Goal: Transaction & Acquisition: Obtain resource

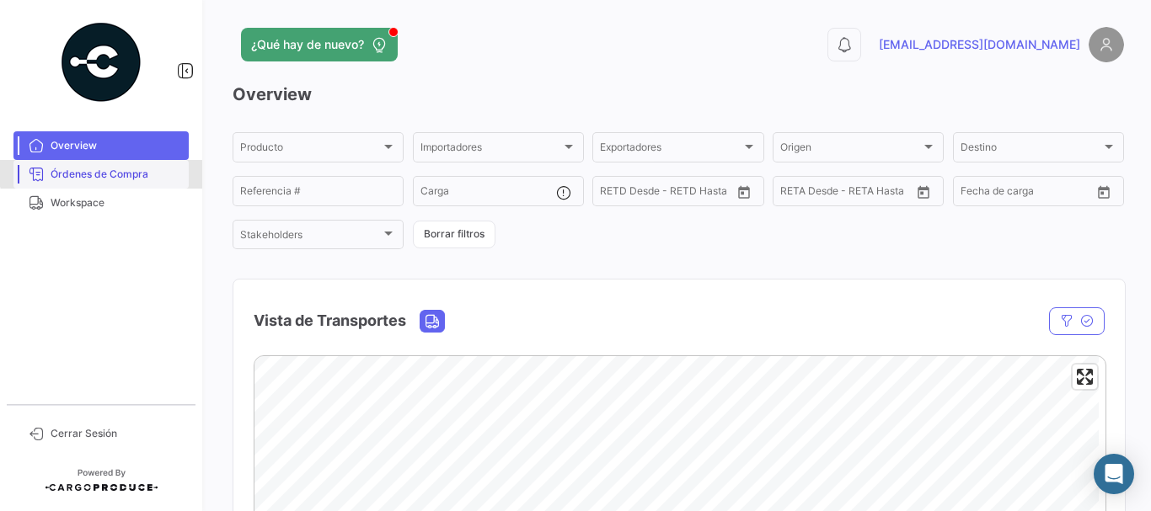
click at [132, 165] on link "Órdenes de Compra" at bounding box center [100, 174] width 175 height 29
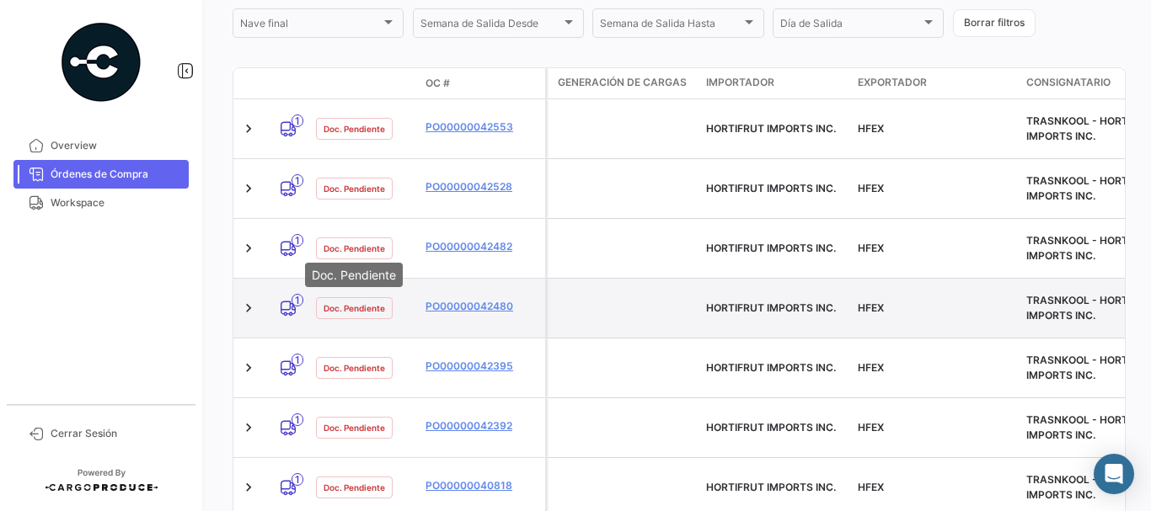
scroll to position [421, 0]
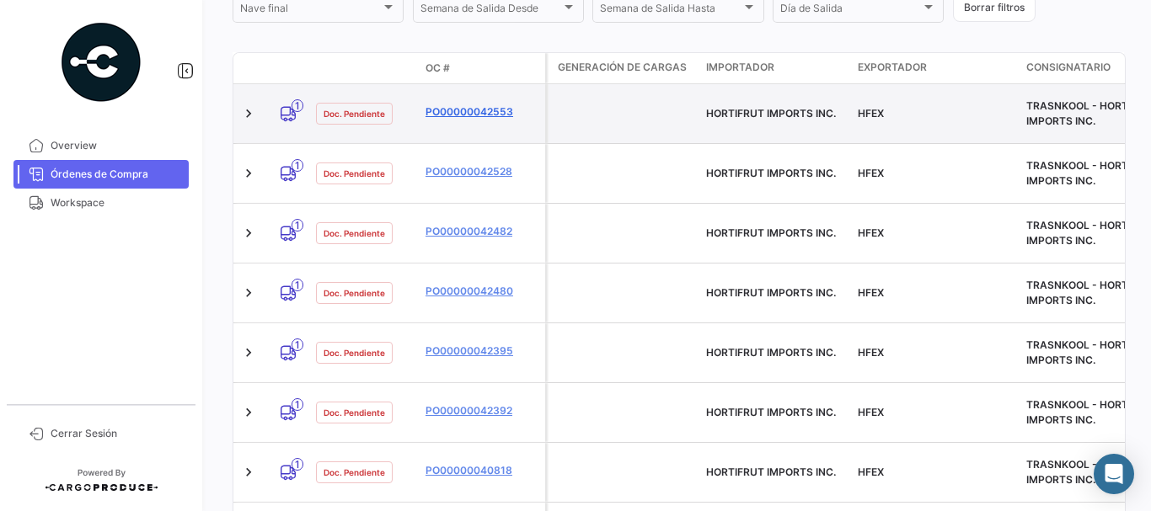
click at [494, 107] on link "PO00000042553" at bounding box center [481, 111] width 113 height 15
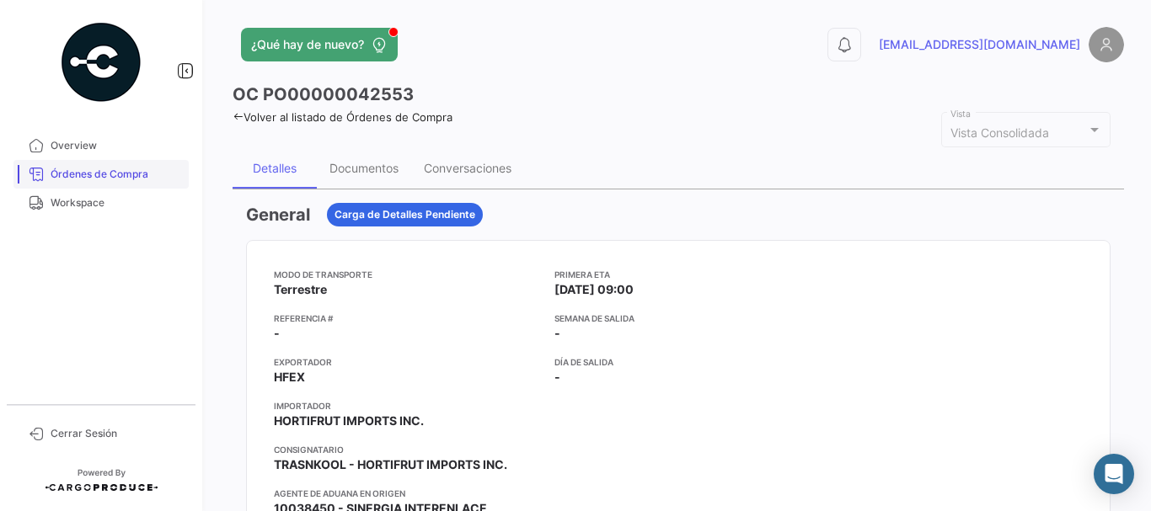
click at [111, 165] on link "Órdenes de Compra" at bounding box center [100, 174] width 175 height 29
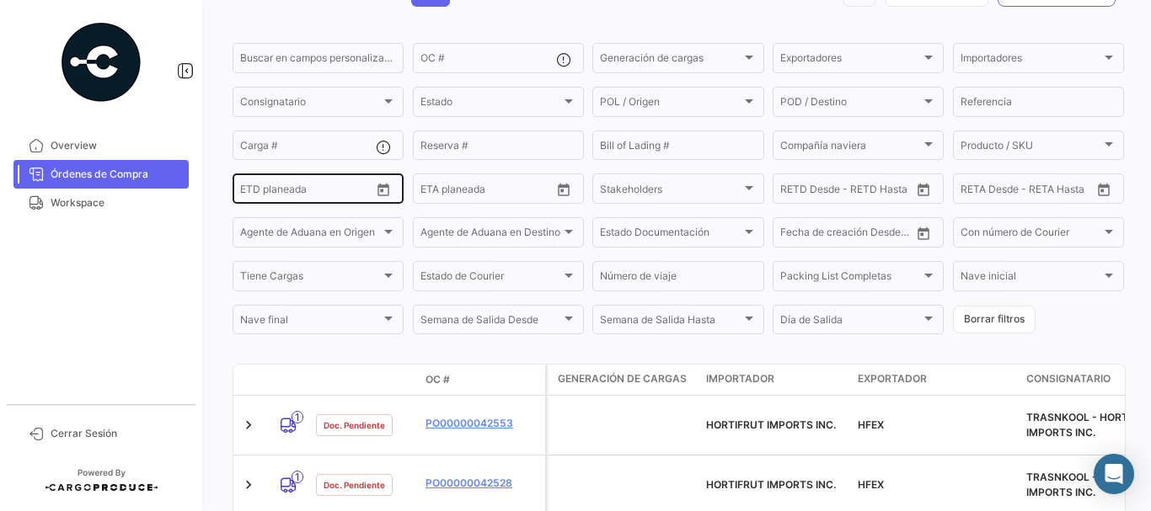
scroll to position [253, 0]
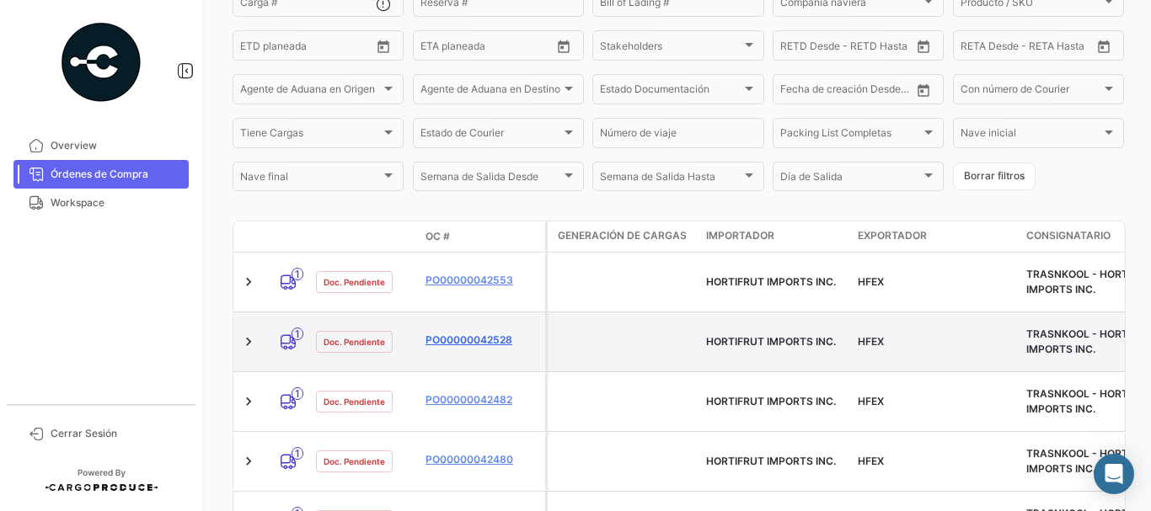
click at [463, 333] on link "PO00000042528" at bounding box center [481, 340] width 113 height 15
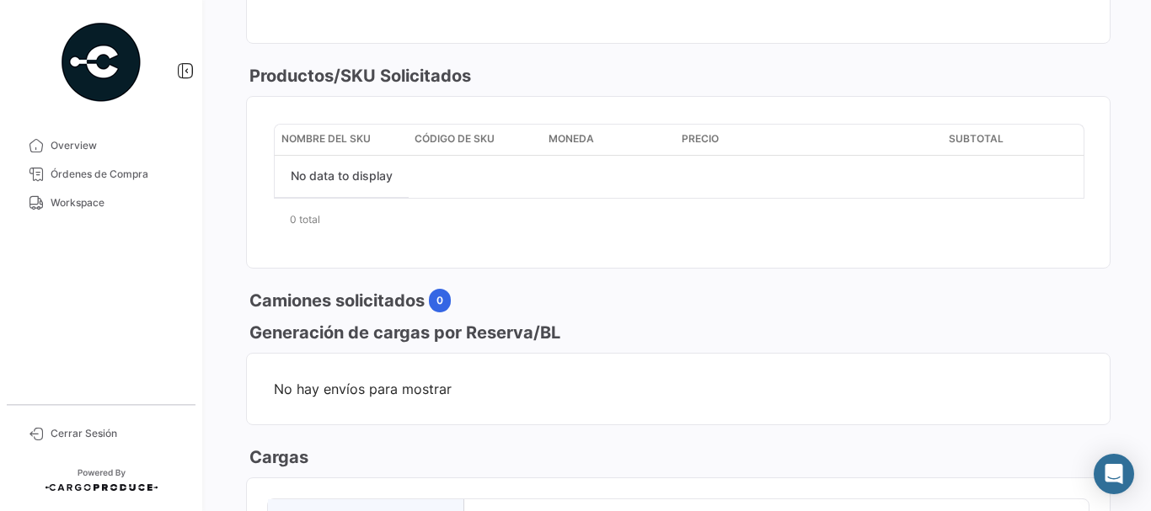
scroll to position [337, 0]
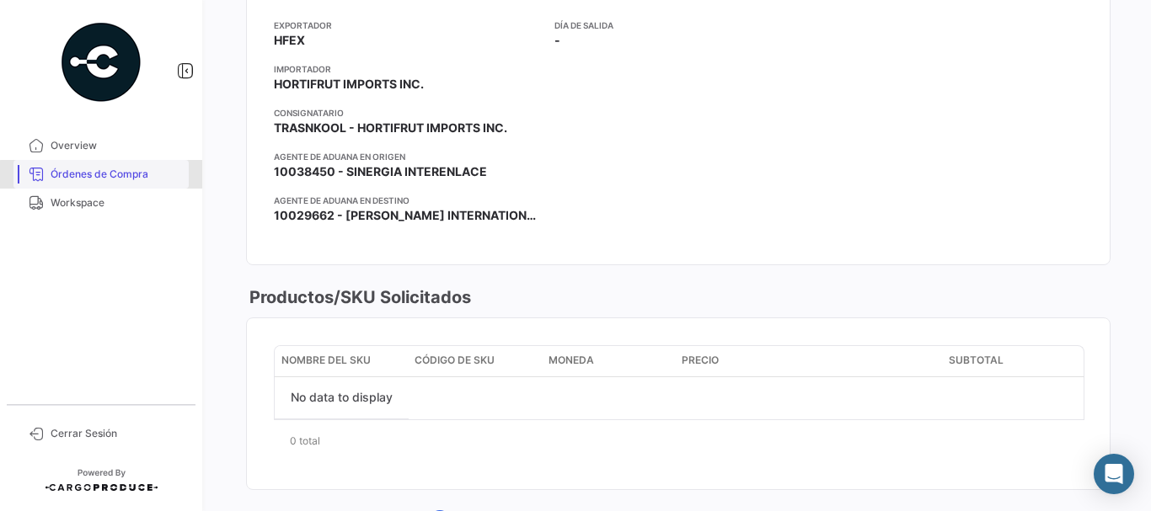
click at [120, 175] on span "Órdenes de Compra" at bounding box center [116, 174] width 131 height 15
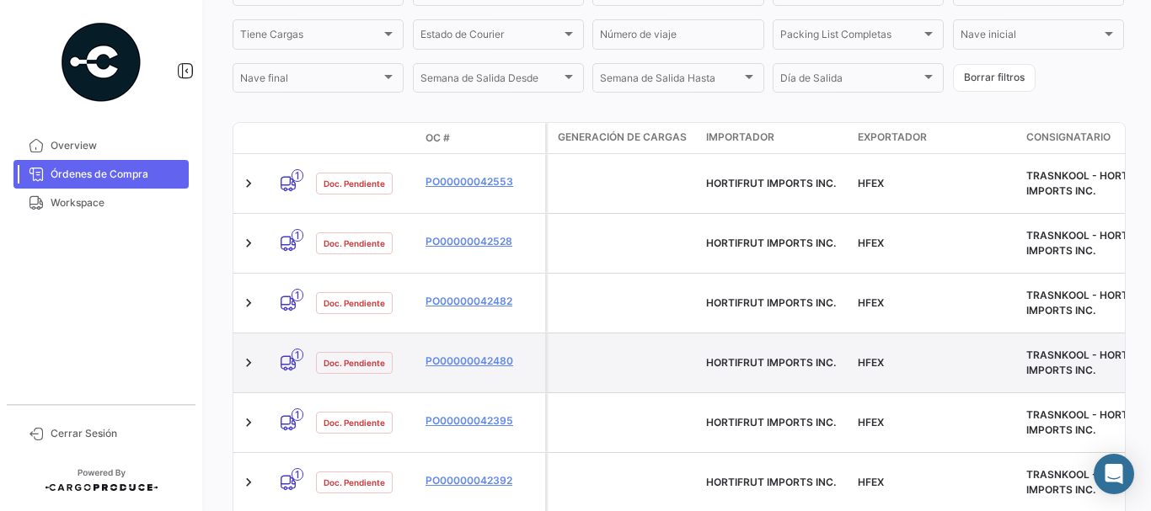
scroll to position [406, 0]
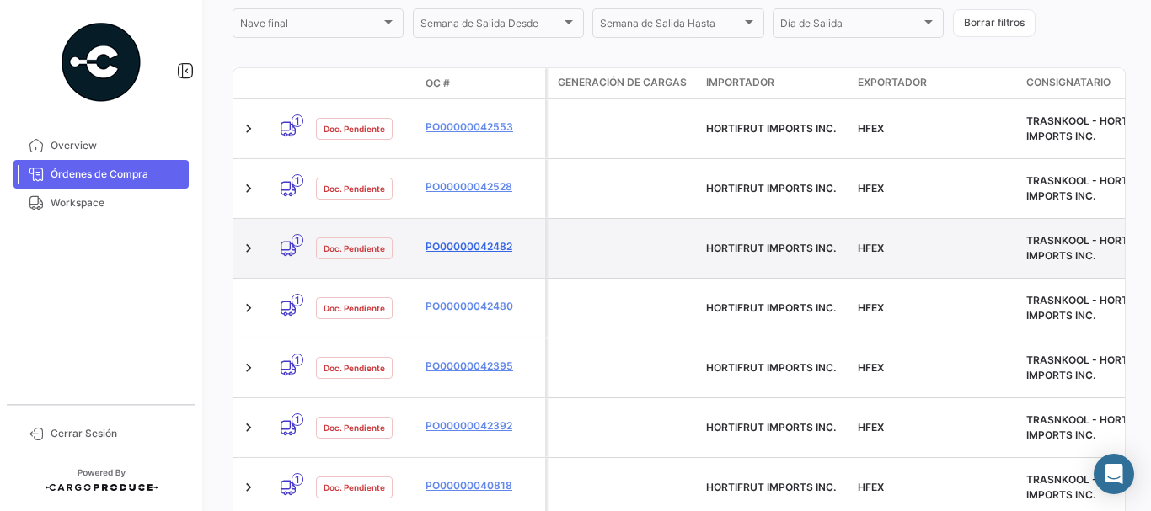
click at [484, 239] on link "PO00000042482" at bounding box center [481, 246] width 113 height 15
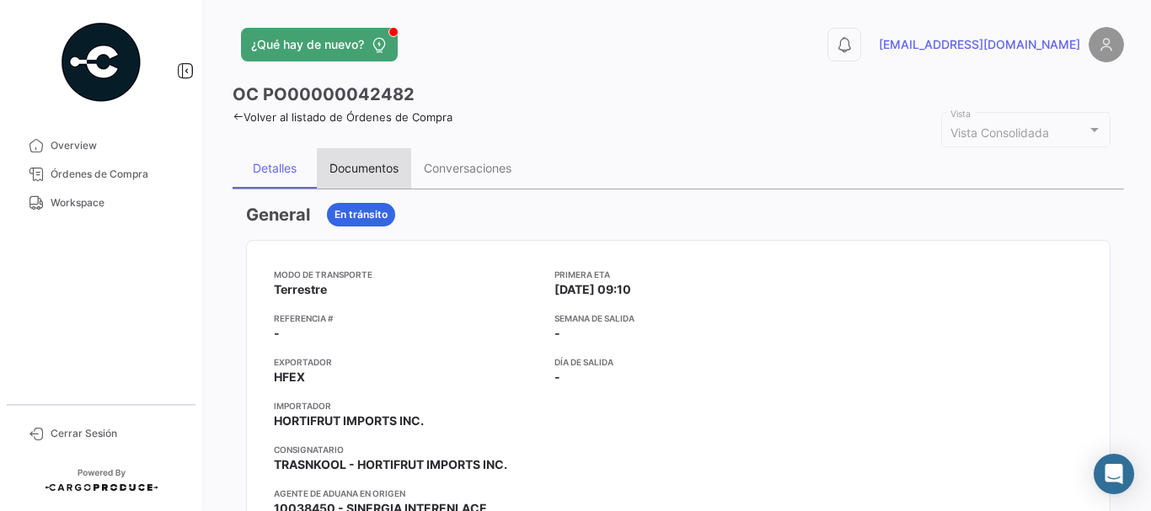
click at [356, 171] on div "Documentos" at bounding box center [363, 168] width 69 height 14
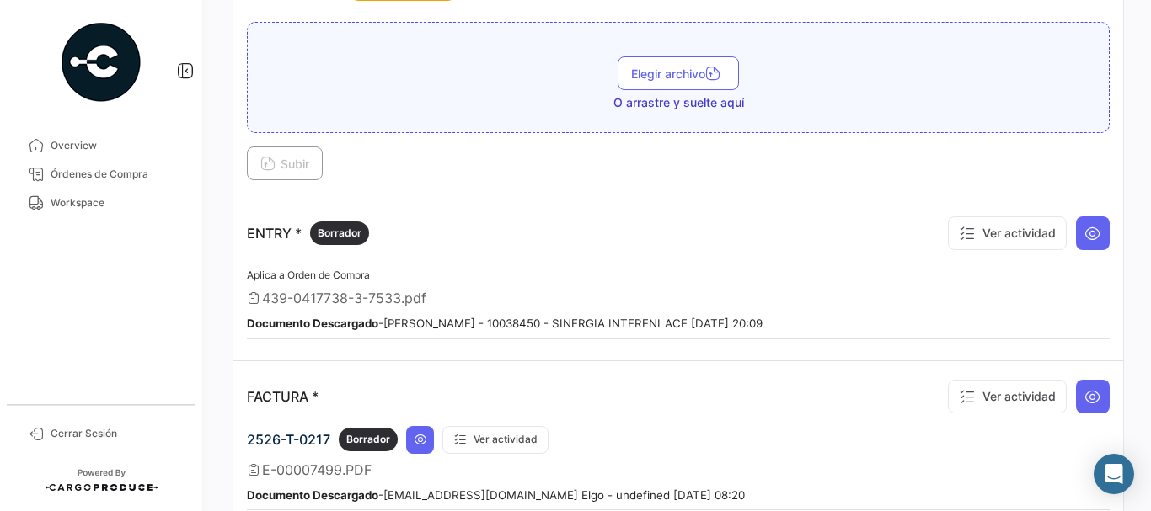
scroll to position [1432, 0]
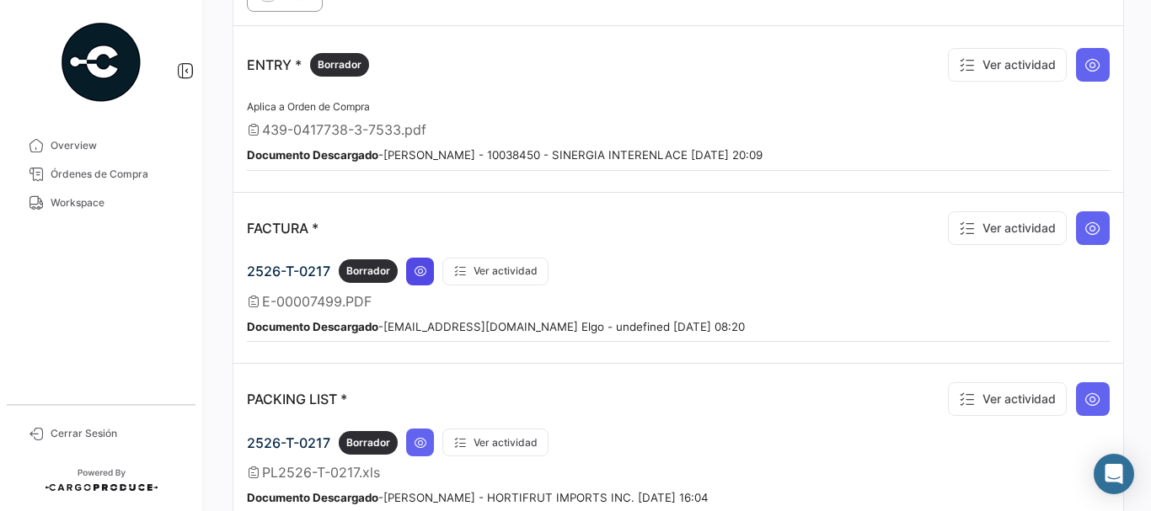
click at [421, 269] on icon at bounding box center [420, 271] width 13 height 13
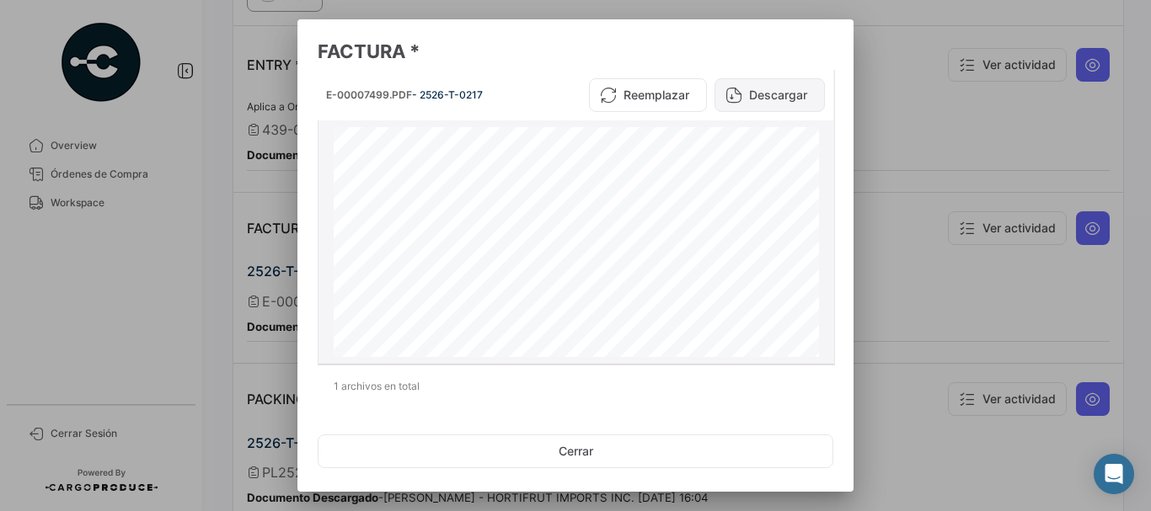
click at [785, 96] on button "Descargar" at bounding box center [769, 95] width 110 height 34
click at [903, 193] on div at bounding box center [575, 255] width 1151 height 511
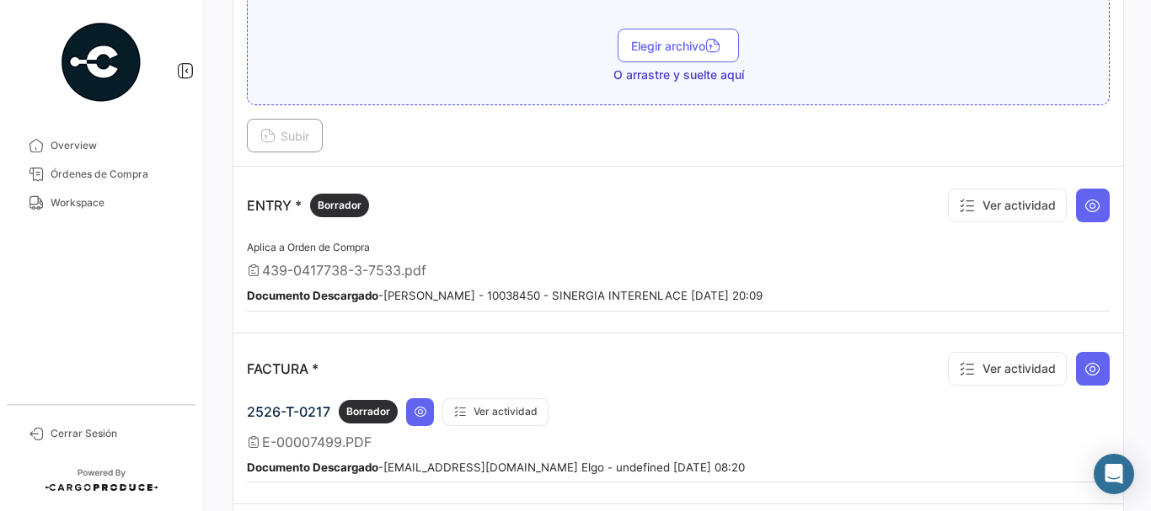
scroll to position [1264, 0]
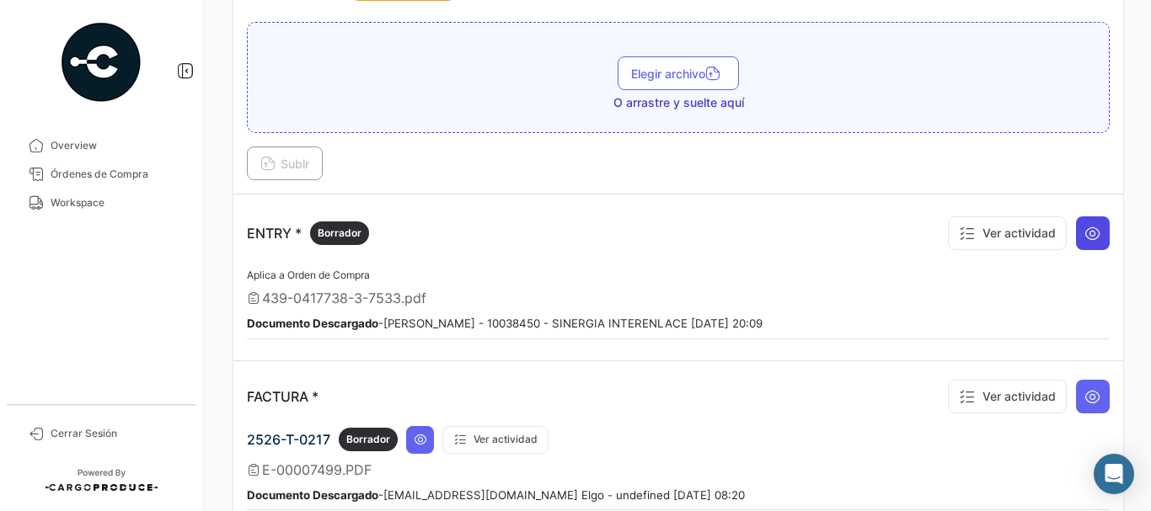
click at [1084, 230] on icon at bounding box center [1092, 233] width 17 height 17
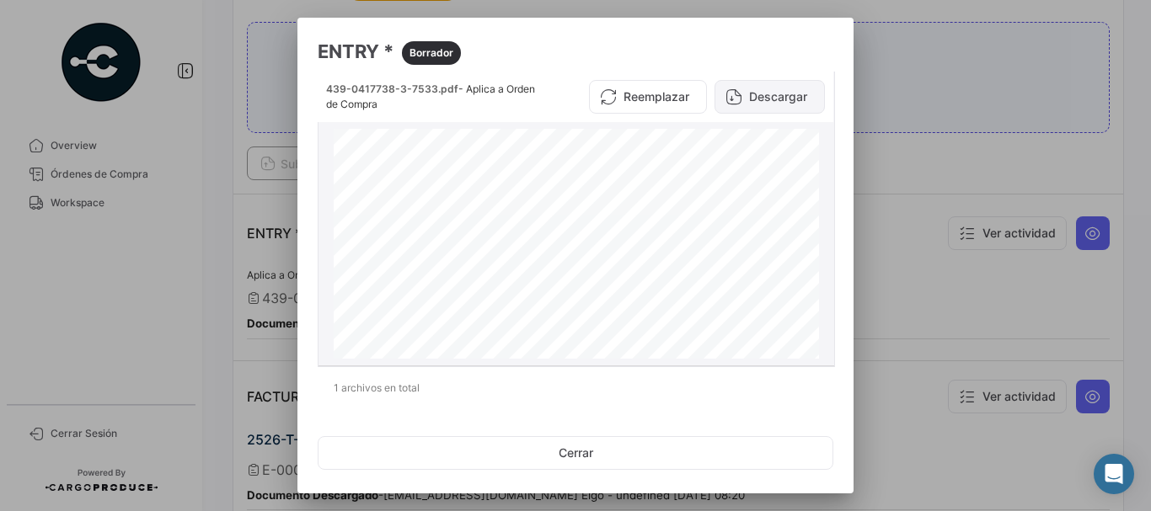
click at [756, 108] on button "Descargar" at bounding box center [769, 97] width 110 height 34
click at [948, 101] on div at bounding box center [575, 255] width 1151 height 511
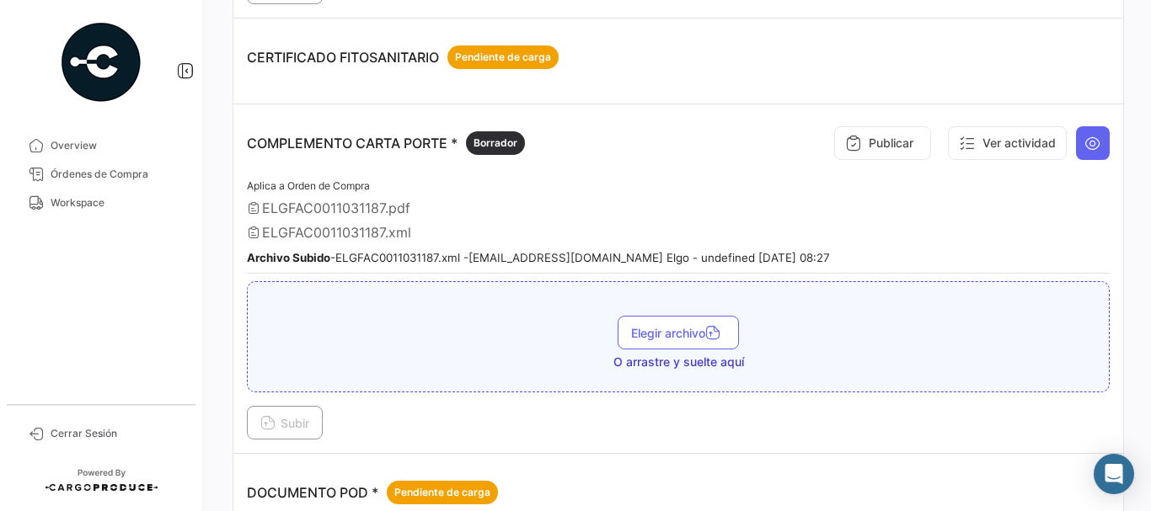
scroll to position [337, 0]
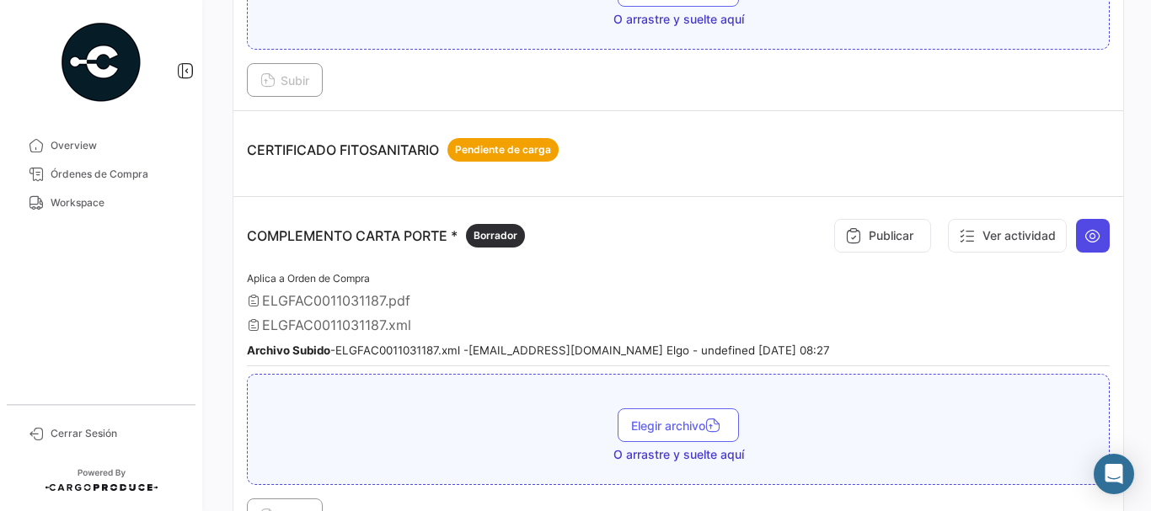
click at [1088, 236] on icon at bounding box center [1092, 235] width 17 height 17
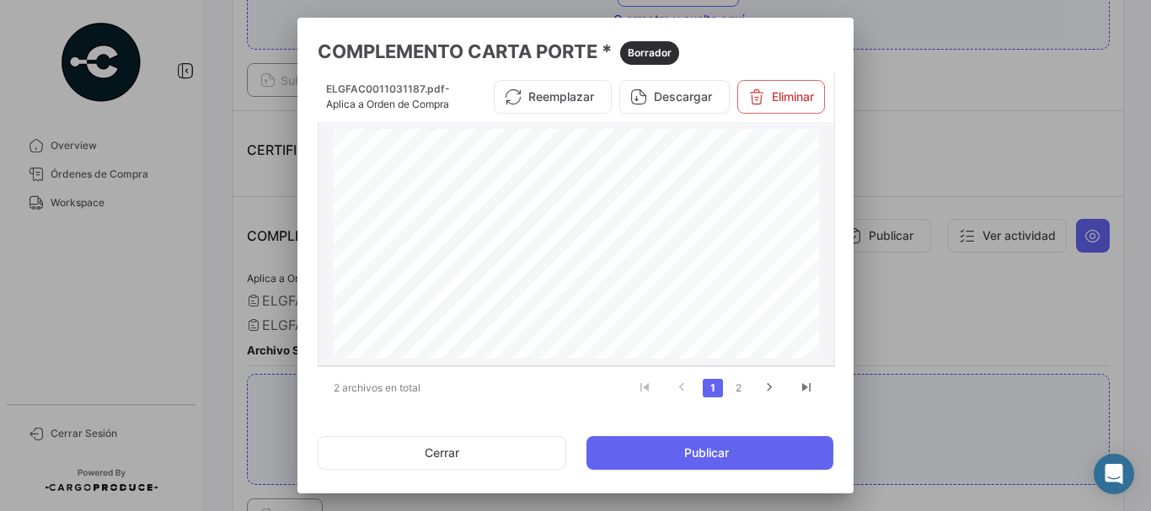
scroll to position [169, 0]
click at [958, 158] on div at bounding box center [575, 255] width 1151 height 511
